Goal: Task Accomplishment & Management: Use online tool/utility

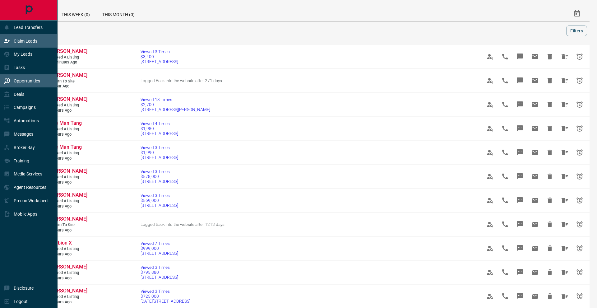
click at [16, 37] on div "Claim Leads" at bounding box center [21, 41] width 34 height 10
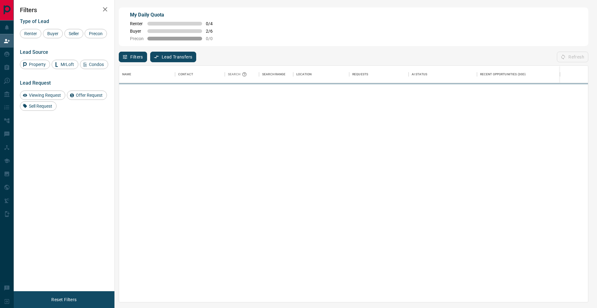
scroll to position [236, 469]
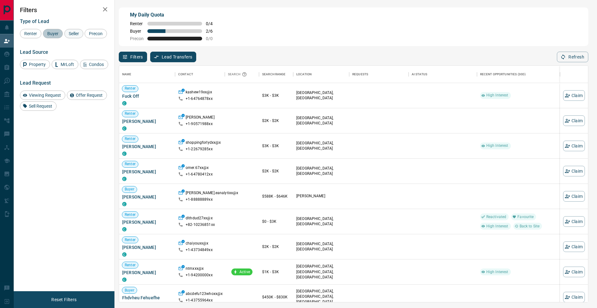
drag, startPoint x: 46, startPoint y: 35, endPoint x: 75, endPoint y: 35, distance: 28.6
click at [49, 35] on span "Buyer" at bounding box center [53, 33] width 16 height 5
drag, startPoint x: 75, startPoint y: 35, endPoint x: 38, endPoint y: 42, distance: 37.5
click at [75, 35] on span "Seller" at bounding box center [74, 33] width 15 height 5
click at [87, 36] on span "Precon" at bounding box center [96, 33] width 18 height 5
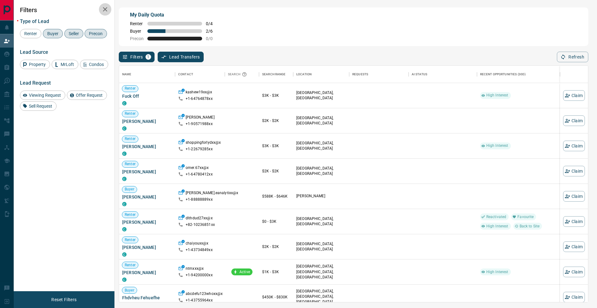
click at [102, 14] on button "button" at bounding box center [105, 9] width 12 height 12
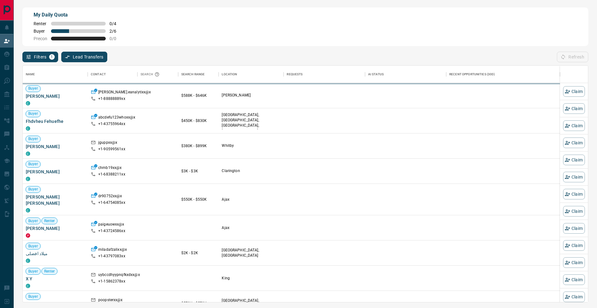
scroll to position [0, 0]
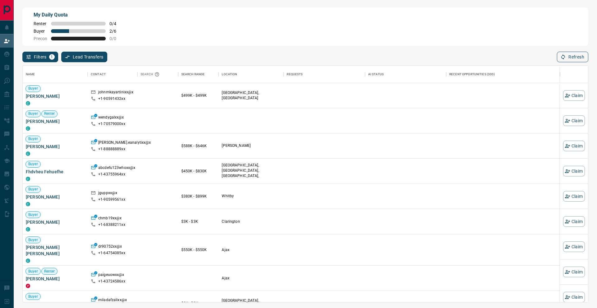
click at [571, 61] on button "Refresh" at bounding box center [572, 57] width 31 height 11
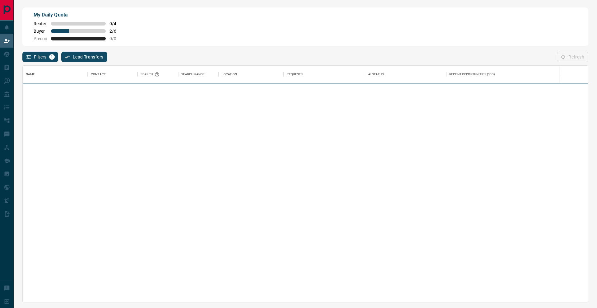
scroll to position [236, 566]
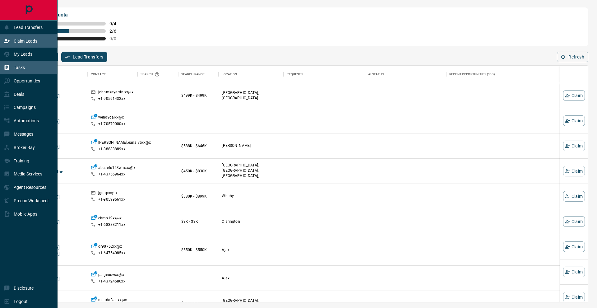
click at [10, 61] on div "Tasks" at bounding box center [29, 67] width 58 height 13
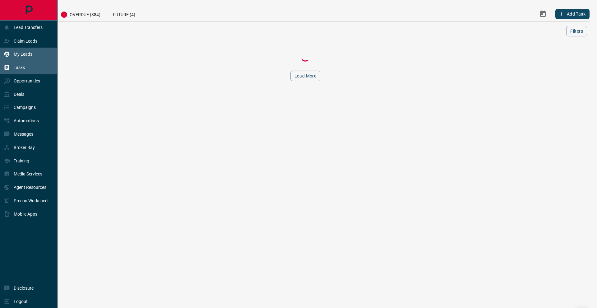
click at [13, 57] on div "My Leads" at bounding box center [18, 54] width 29 height 10
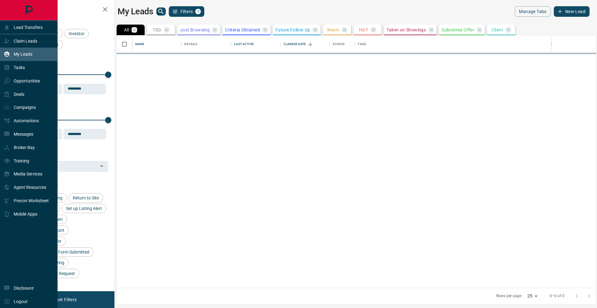
scroll to position [0, 0]
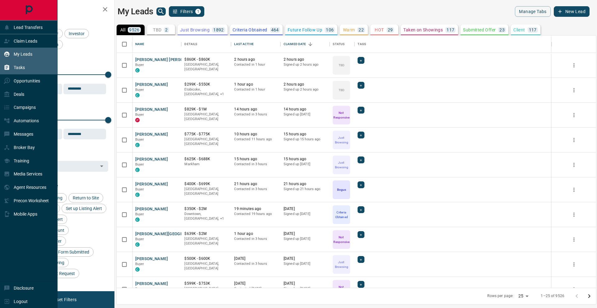
click at [16, 66] on p "Tasks" at bounding box center [19, 67] width 11 height 5
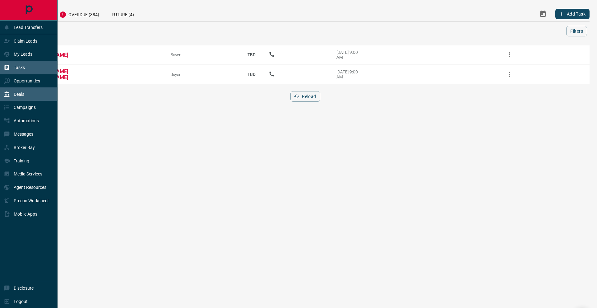
click at [33, 100] on div "Deals" at bounding box center [29, 93] width 58 height 13
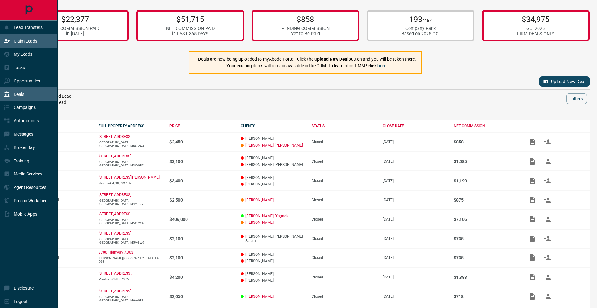
click at [35, 44] on div "Claim Leads" at bounding box center [21, 41] width 34 height 10
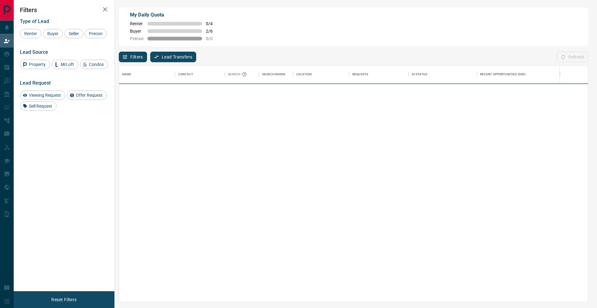
scroll to position [236, 469]
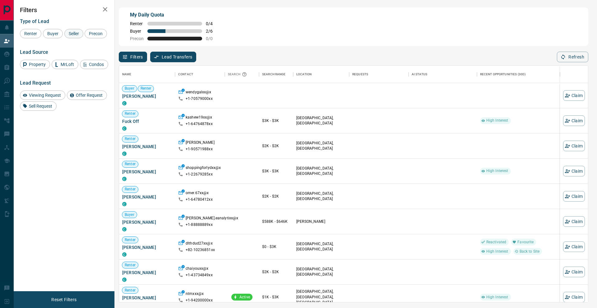
drag, startPoint x: 61, startPoint y: 34, endPoint x: 67, endPoint y: 34, distance: 5.9
click at [61, 34] on div "Buyer" at bounding box center [53, 33] width 20 height 9
click at [72, 34] on span "Seller" at bounding box center [74, 33] width 15 height 5
click at [87, 36] on span "Precon" at bounding box center [96, 33] width 18 height 5
click at [107, 12] on icon "button" at bounding box center [104, 9] width 7 height 7
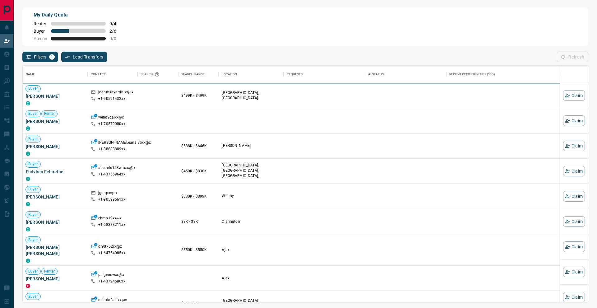
scroll to position [236, 566]
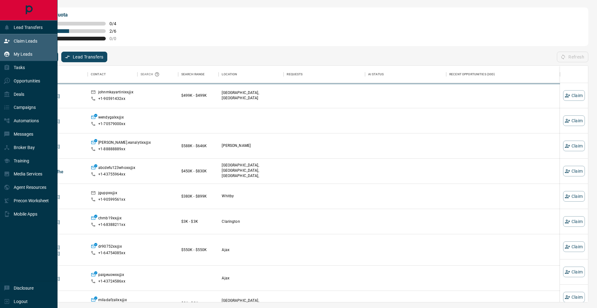
click at [10, 55] on div "My Leads" at bounding box center [18, 54] width 29 height 10
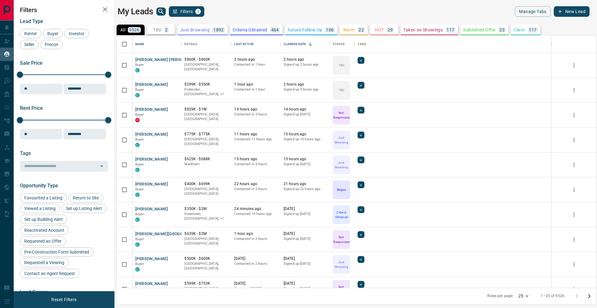
scroll to position [252, 480]
click at [157, 11] on button "search button" at bounding box center [160, 11] width 9 height 8
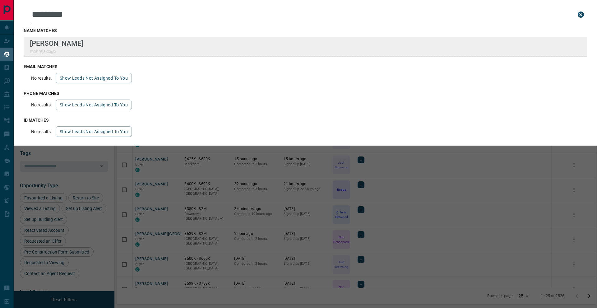
type input "*********"
